Goal: Transaction & Acquisition: Purchase product/service

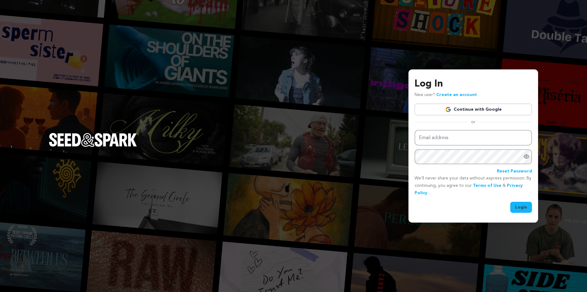
click at [489, 107] on link "Continue with Google" at bounding box center [473, 110] width 117 height 12
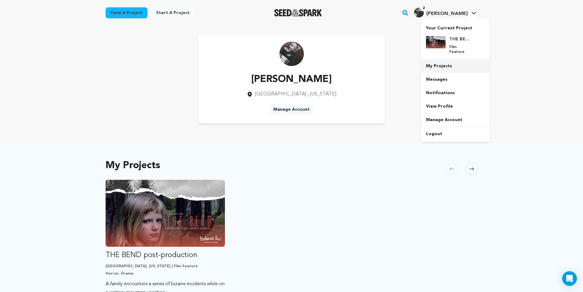
click at [444, 59] on link "My Projects" at bounding box center [455, 65] width 69 height 13
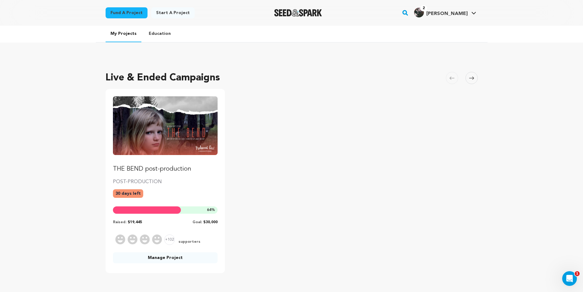
click at [170, 139] on img "Fund THE BEND post-production" at bounding box center [165, 125] width 105 height 59
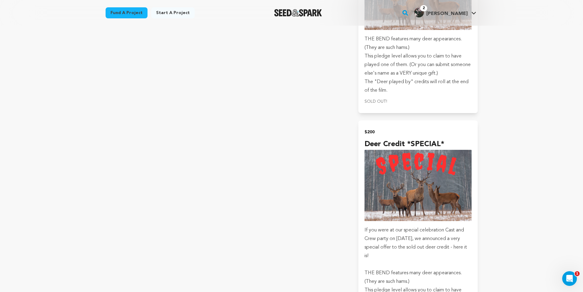
scroll to position [3309, 0]
